Goal: Task Accomplishment & Management: Manage account settings

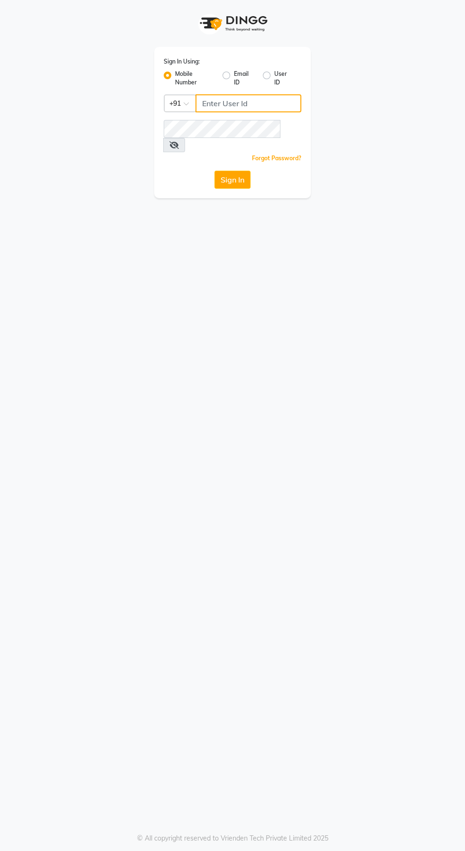
click at [258, 107] on input "Username" at bounding box center [248, 103] width 106 height 18
type input "9655301000"
click at [214, 171] on button "Sign In" at bounding box center [232, 180] width 36 height 18
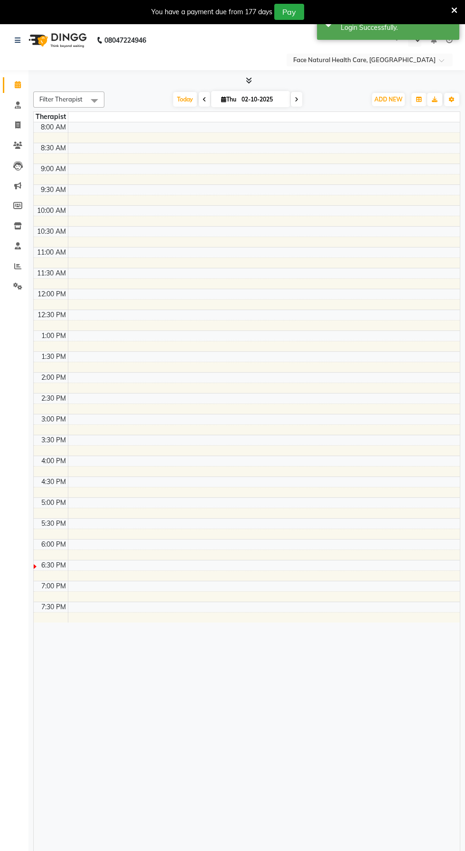
select select "en"
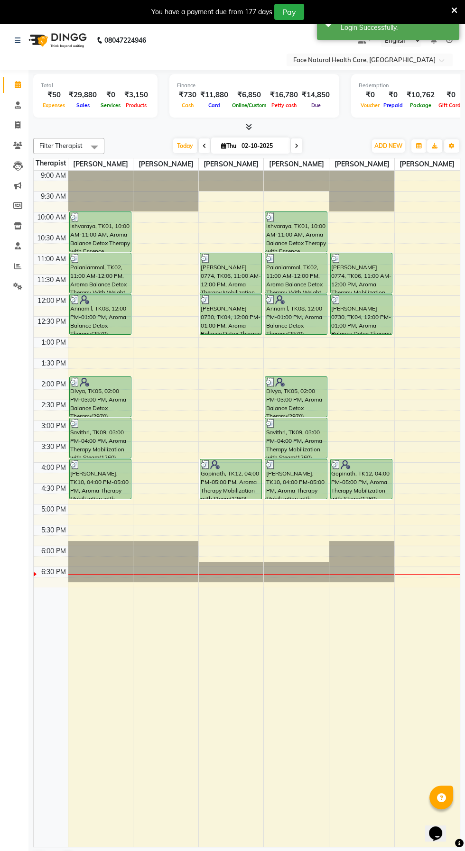
click at [297, 146] on icon at bounding box center [296, 146] width 4 height 6
type input "03-10-2025"
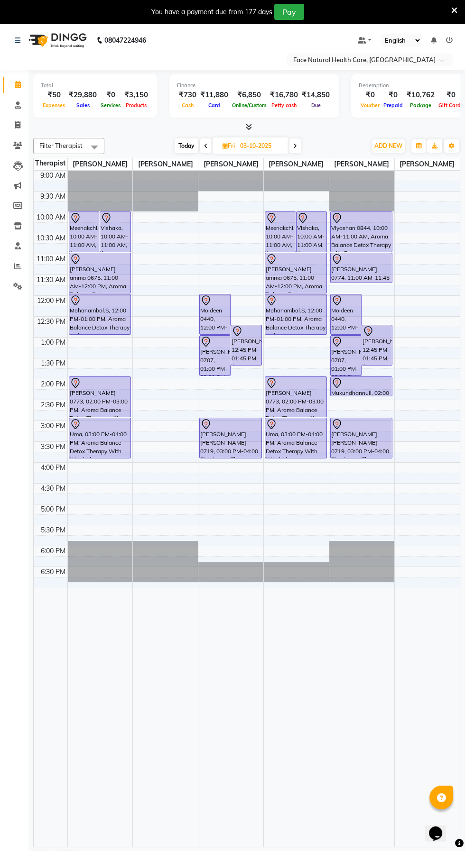
click at [256, 842] on div at bounding box center [230, 509] width 65 height 676
